Goal: Communication & Community: Connect with others

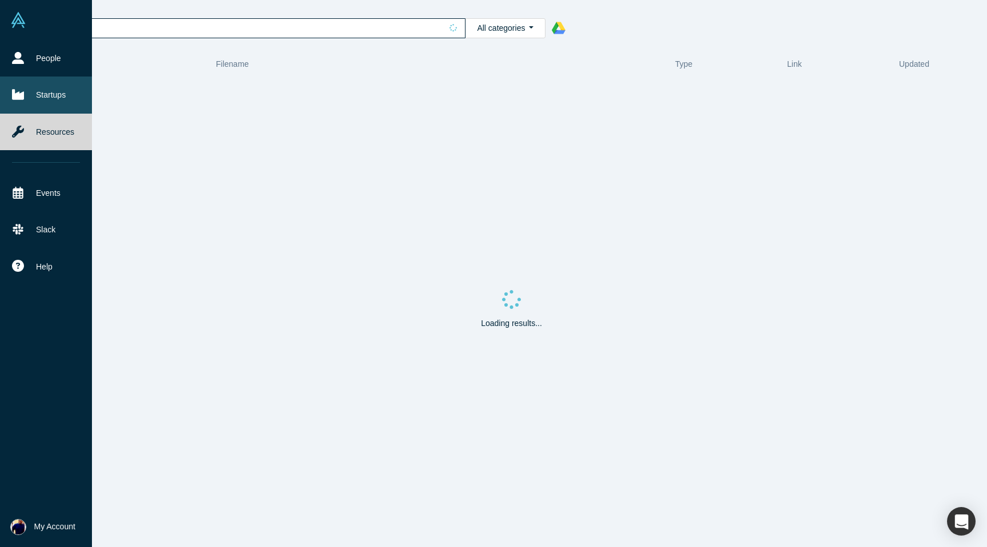
click at [42, 97] on link "Startups" at bounding box center [46, 95] width 92 height 37
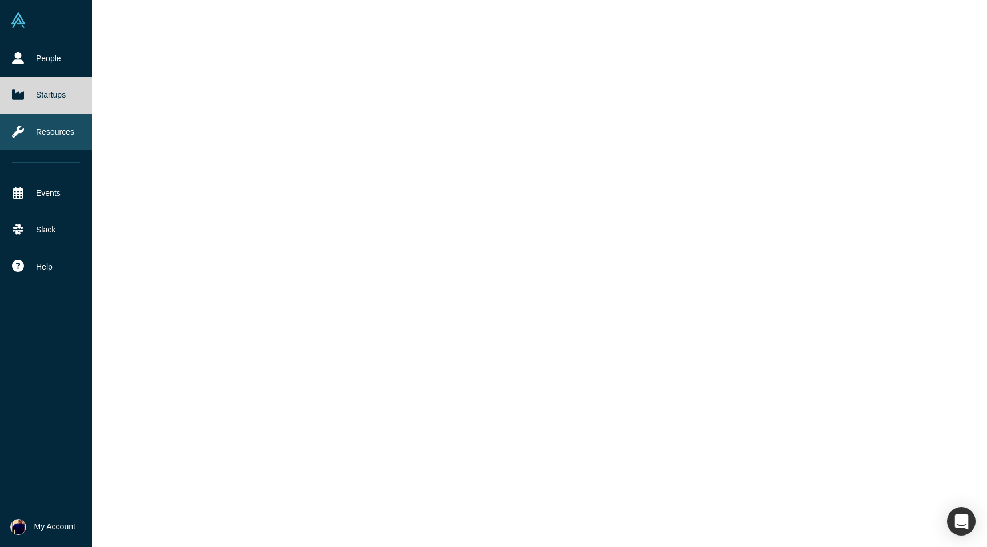
click at [38, 133] on link "Resources" at bounding box center [46, 132] width 92 height 37
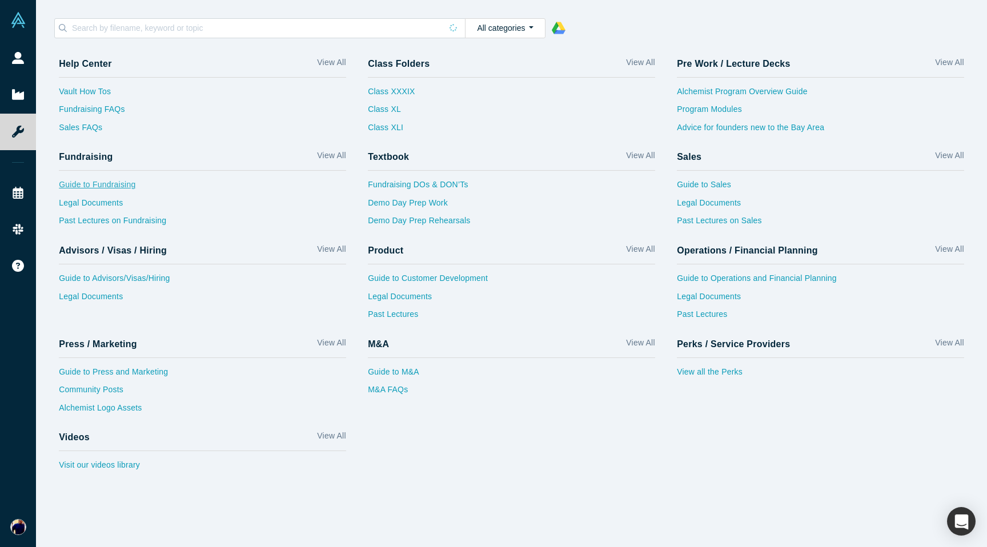
click at [101, 184] on link "Guide to Fundraising" at bounding box center [202, 188] width 287 height 18
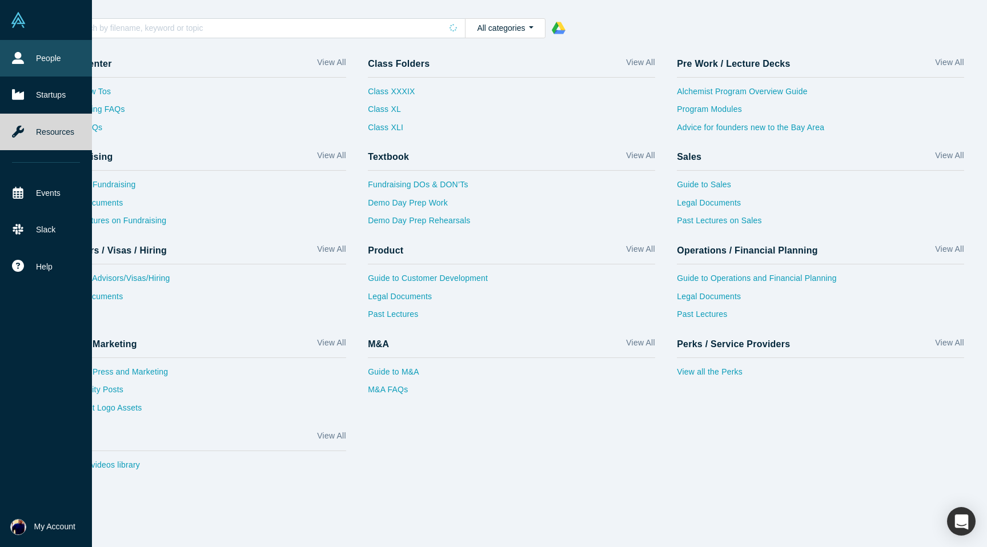
click at [34, 56] on link "People" at bounding box center [46, 58] width 92 height 37
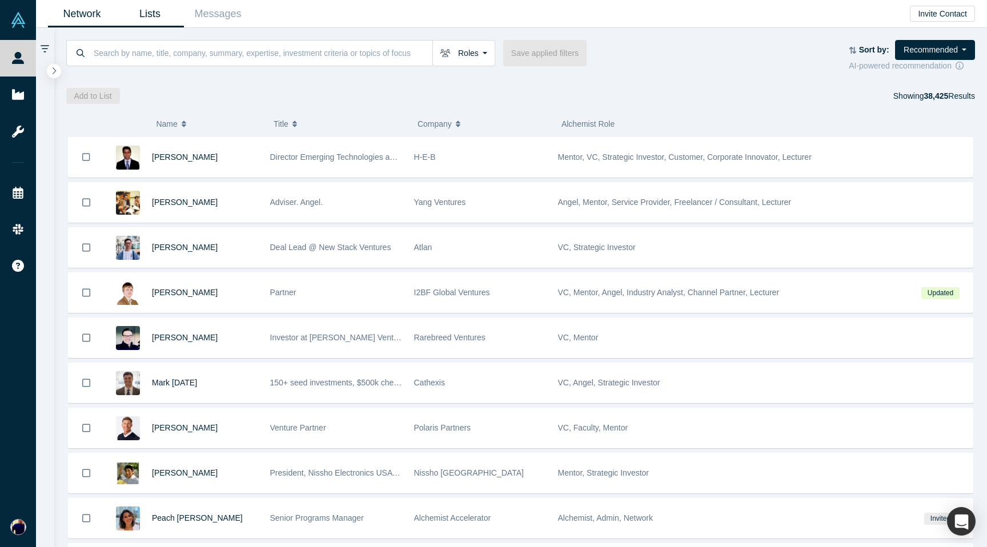
click at [150, 14] on link "Lists" at bounding box center [150, 14] width 68 height 27
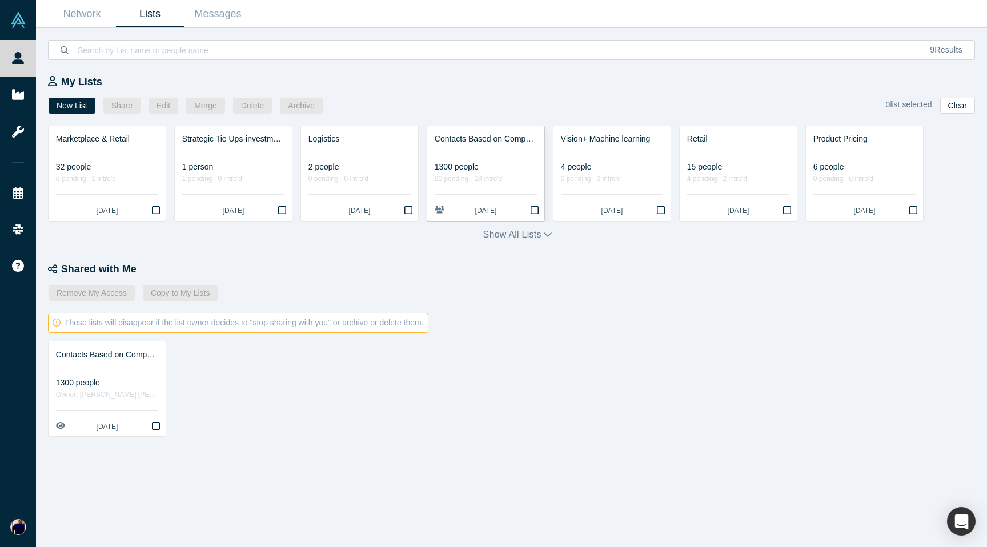
click at [468, 140] on div "Contacts Based on Company Keywords" at bounding box center [486, 139] width 102 height 12
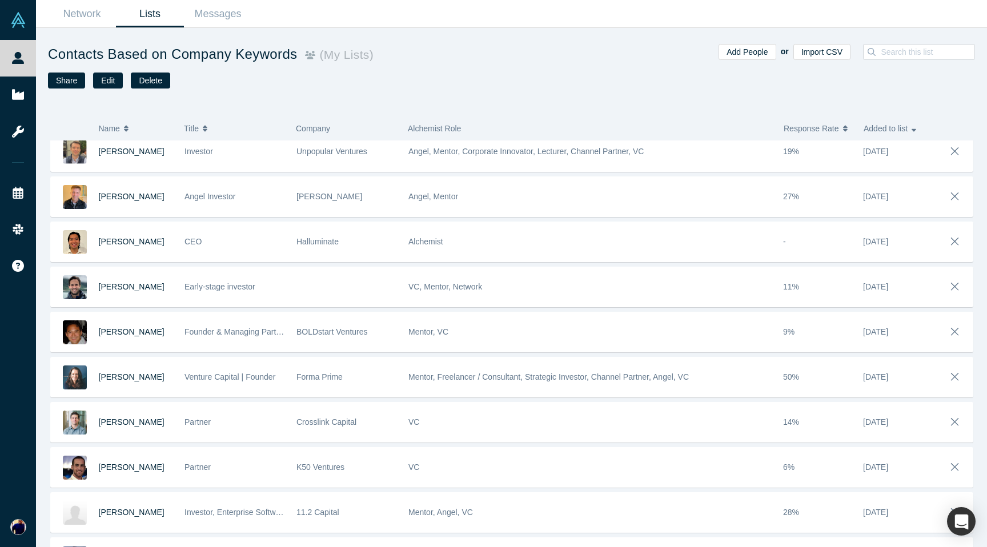
scroll to position [383, 0]
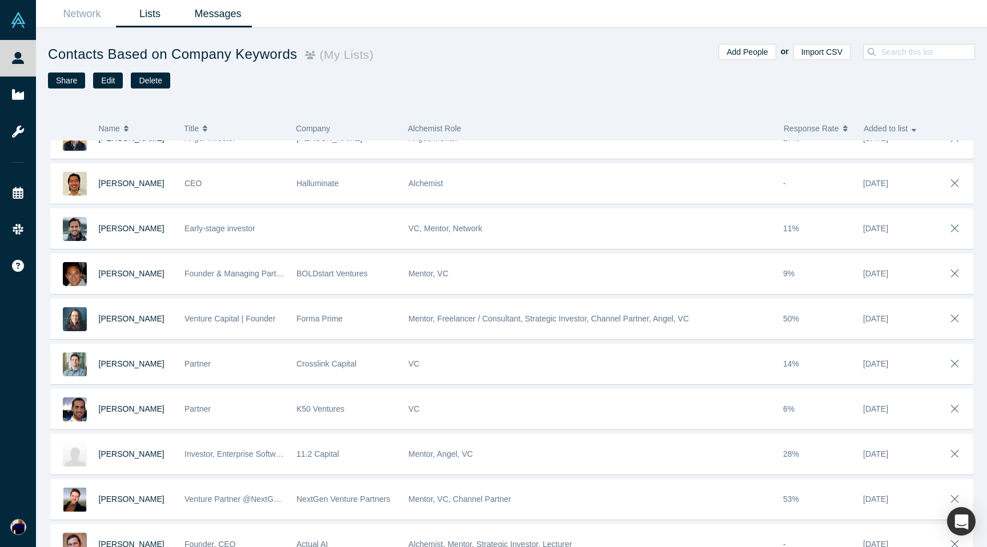
click at [216, 11] on link "Messages" at bounding box center [218, 14] width 68 height 27
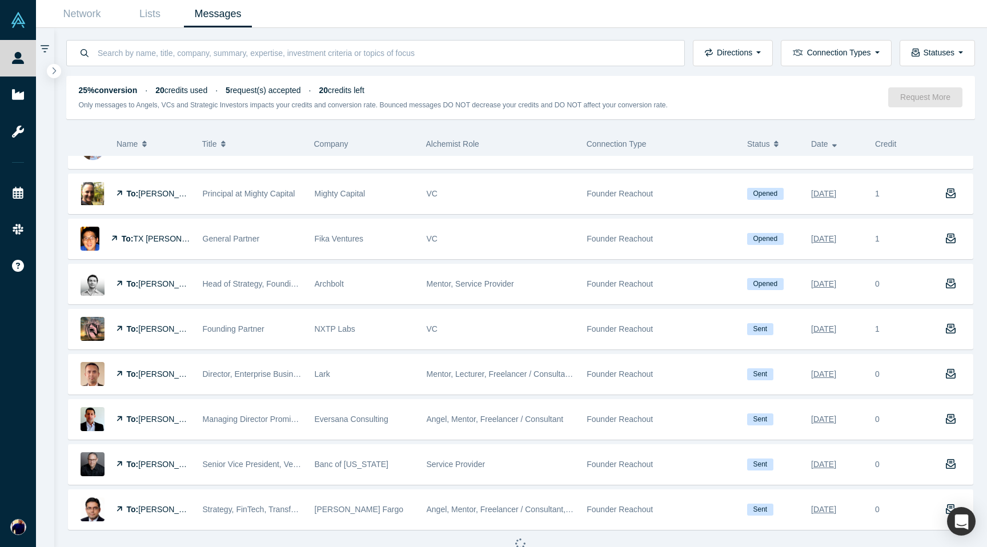
scroll to position [1432, 0]
